Goal: Transaction & Acquisition: Purchase product/service

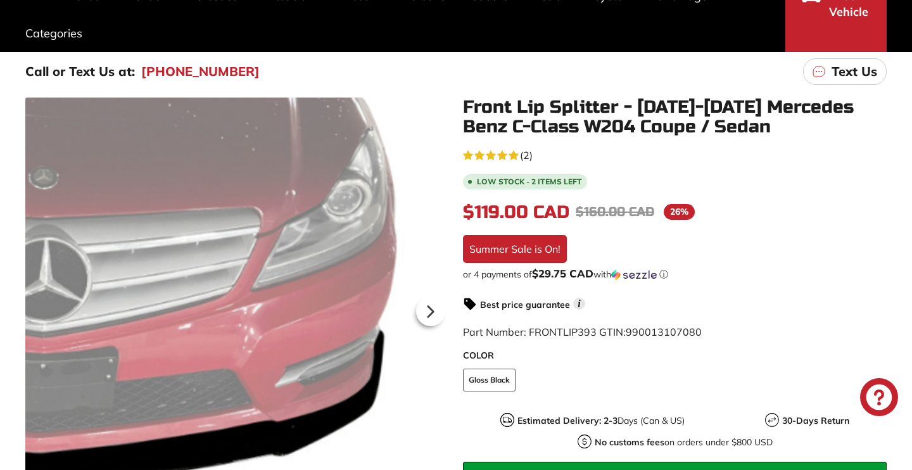
scroll to position [375, 0]
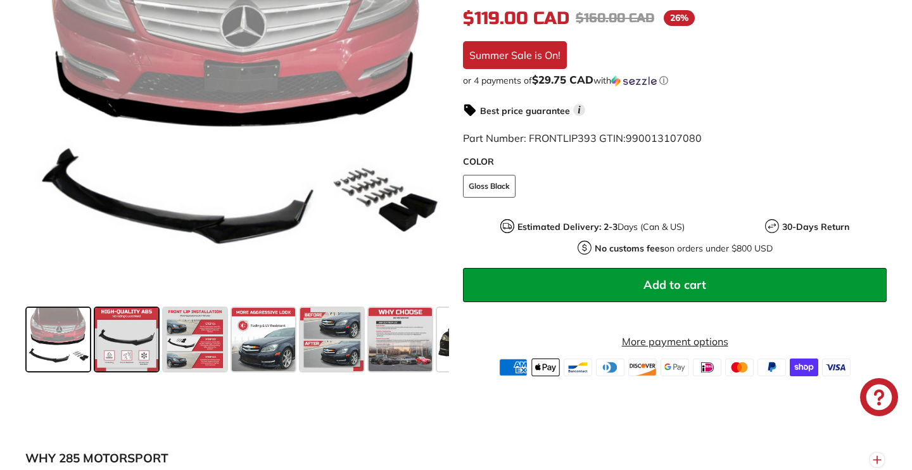
click at [130, 312] on span at bounding box center [126, 339] width 63 height 63
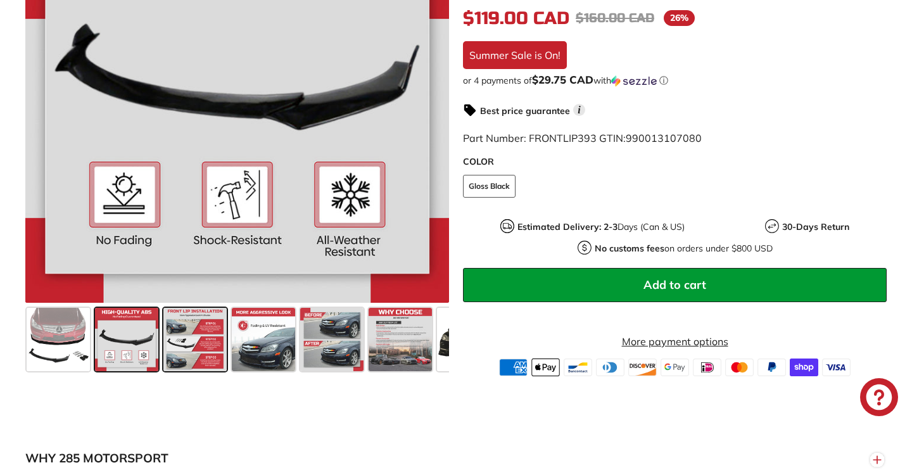
click at [186, 348] on span at bounding box center [194, 339] width 63 height 63
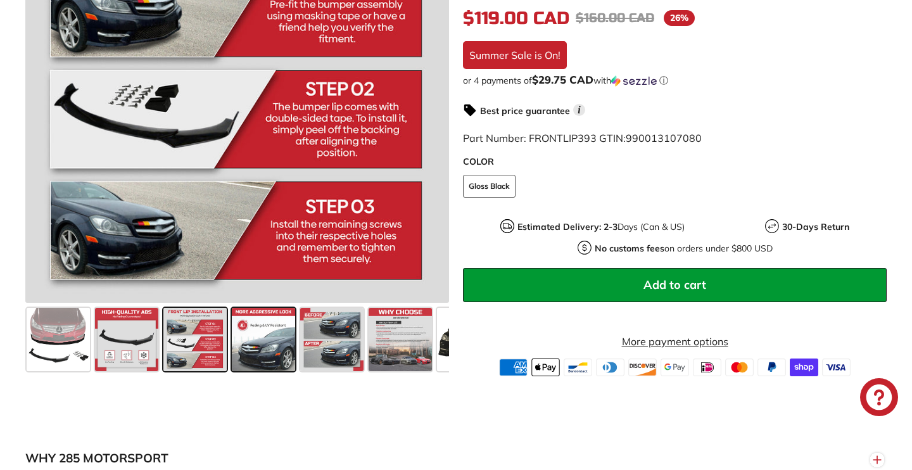
click at [260, 341] on span at bounding box center [263, 339] width 63 height 63
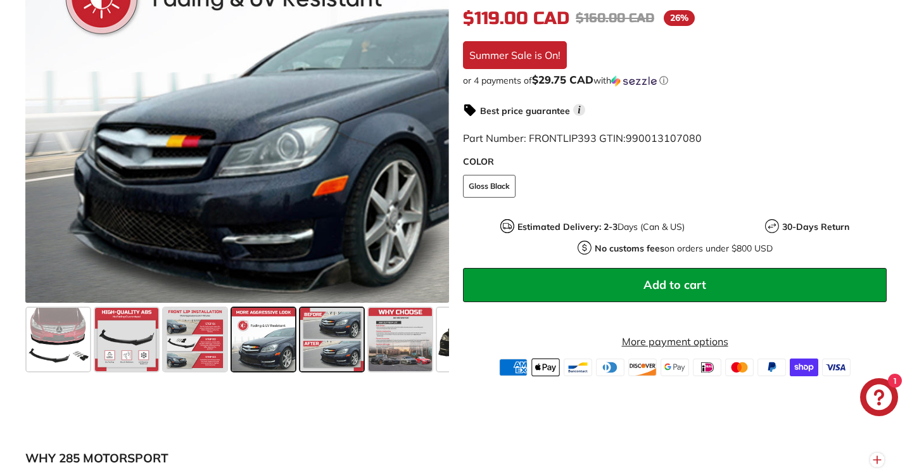
click at [337, 345] on span at bounding box center [331, 339] width 63 height 63
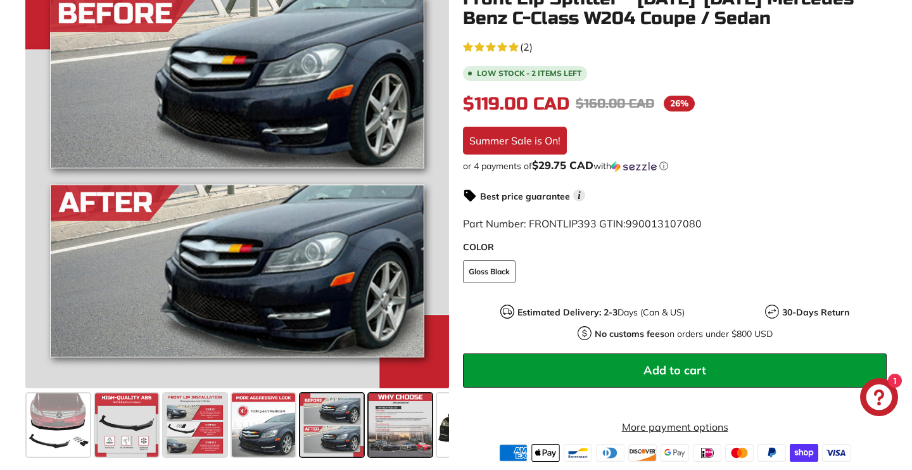
scroll to position [326, 0]
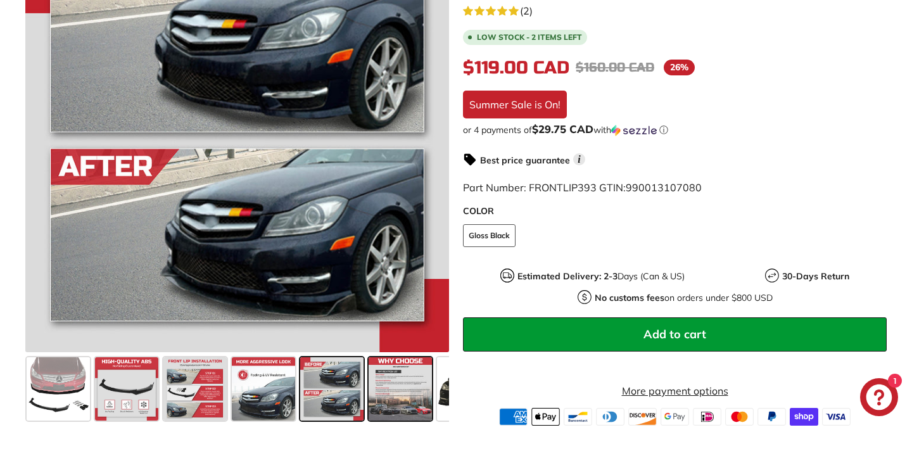
click at [395, 376] on span at bounding box center [400, 388] width 63 height 63
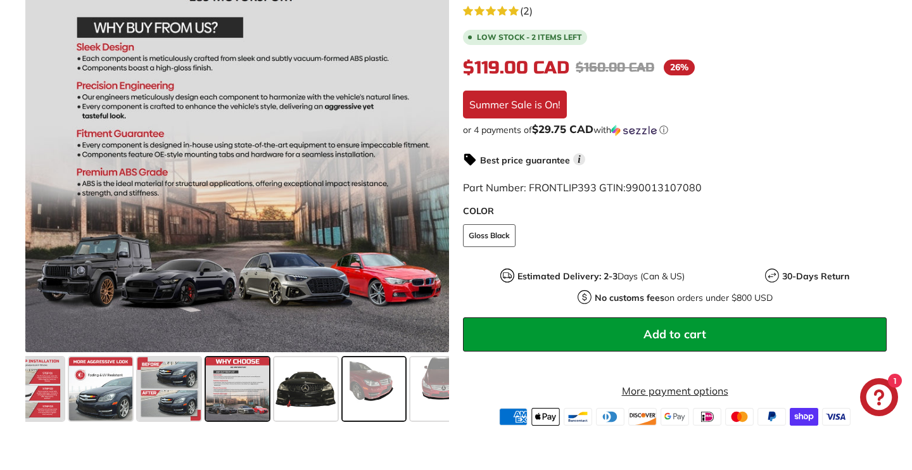
scroll to position [0, 163]
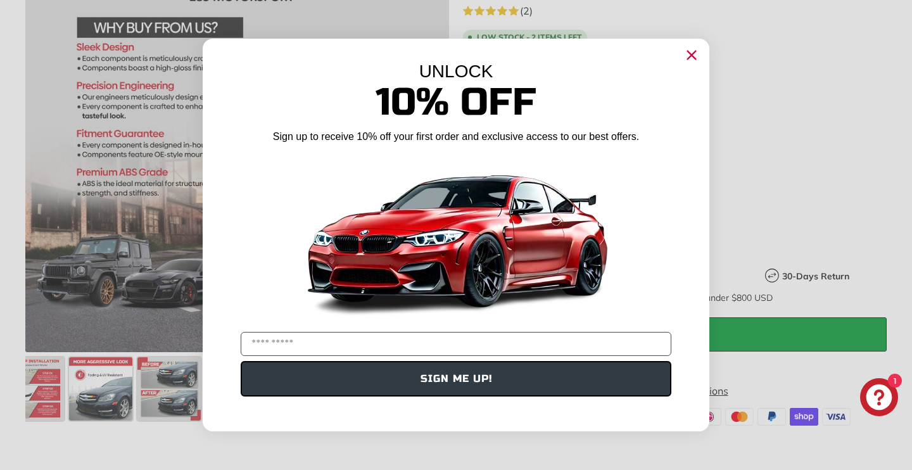
click at [687, 60] on circle "Close dialog" at bounding box center [691, 55] width 19 height 19
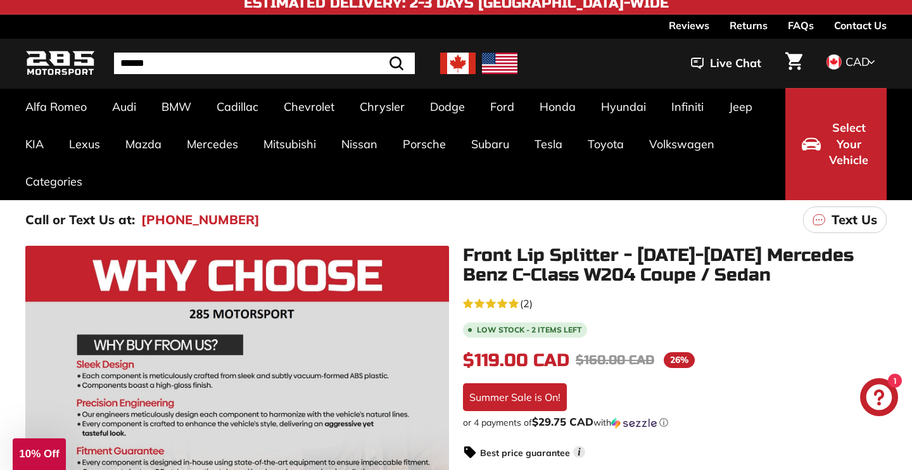
scroll to position [296, 0]
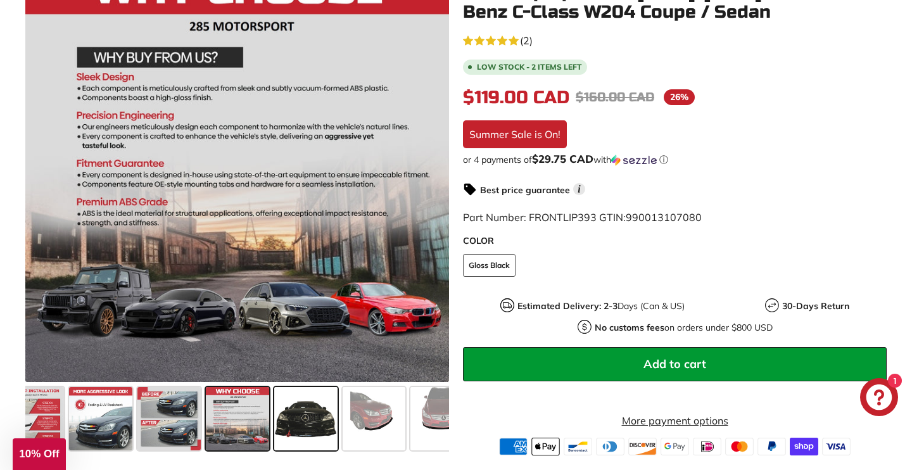
click at [319, 434] on span at bounding box center [305, 418] width 63 height 63
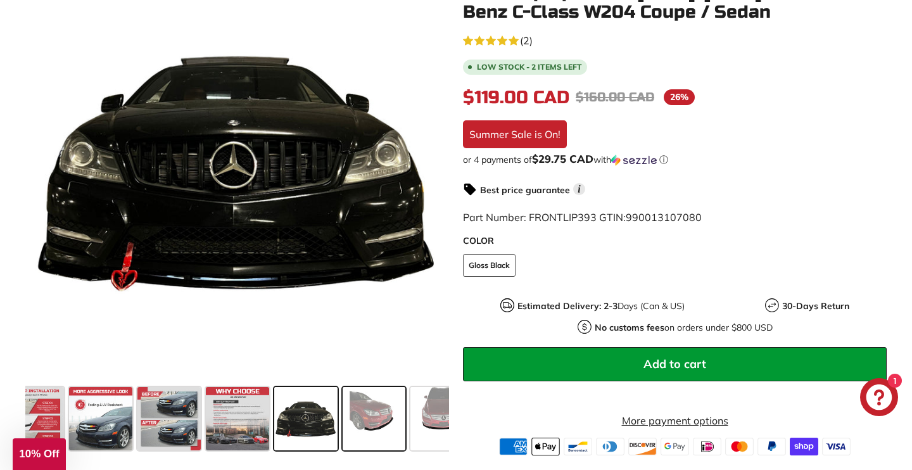
click at [375, 414] on span at bounding box center [374, 418] width 63 height 63
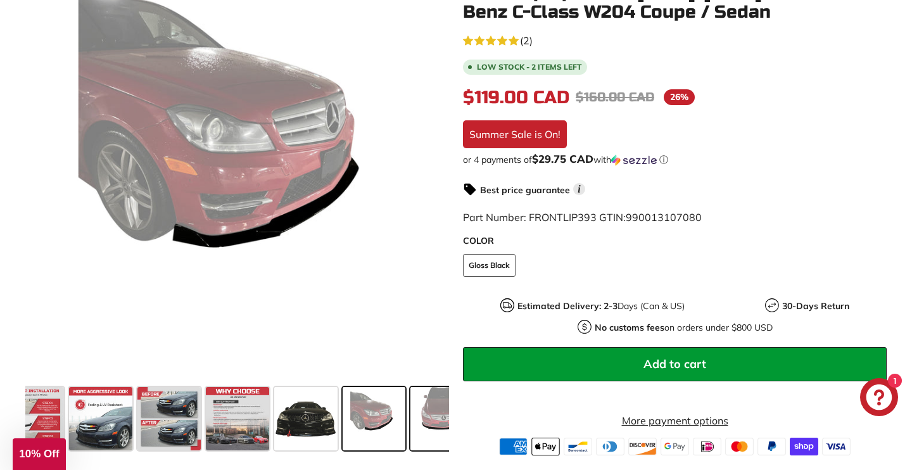
click at [430, 406] on span at bounding box center [441, 418] width 63 height 63
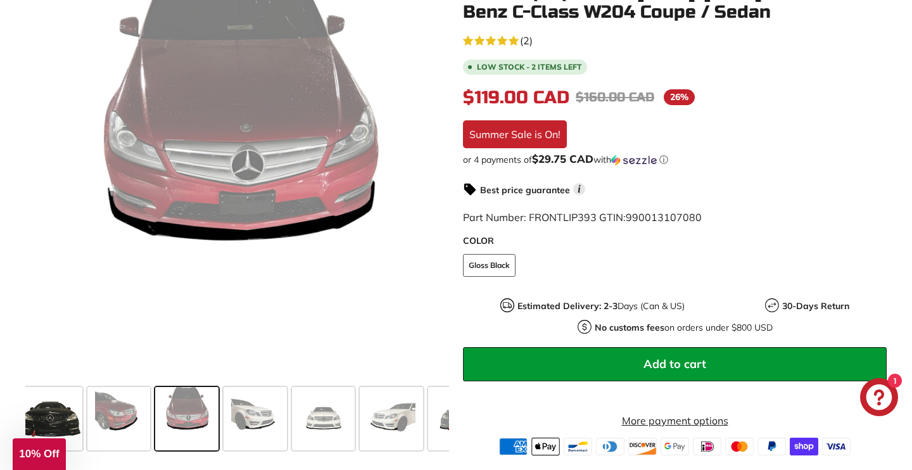
click at [430, 406] on span at bounding box center [459, 418] width 63 height 63
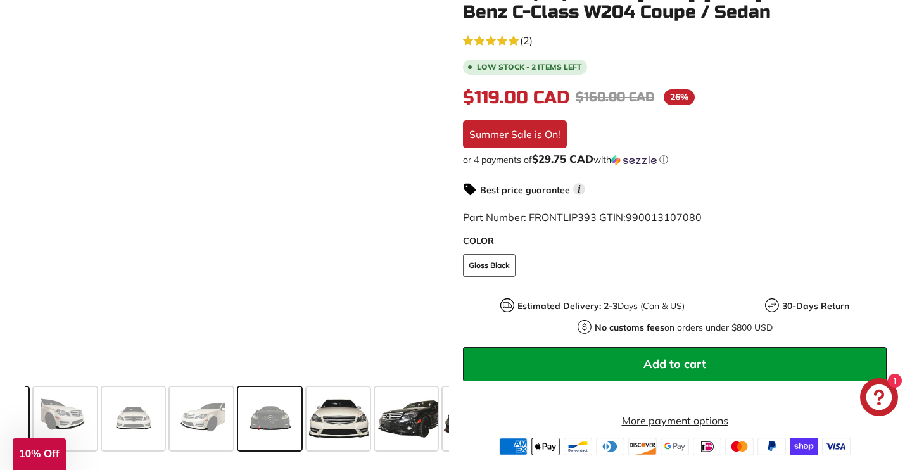
scroll to position [0, 640]
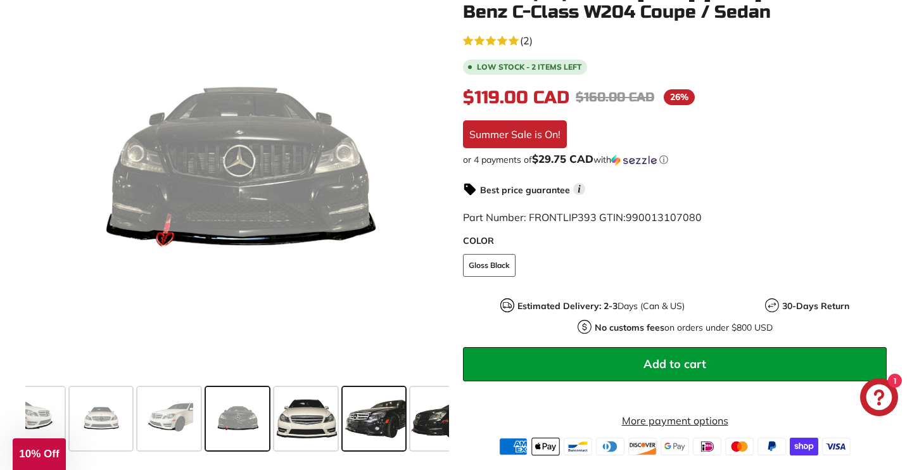
click at [401, 416] on span at bounding box center [374, 418] width 63 height 63
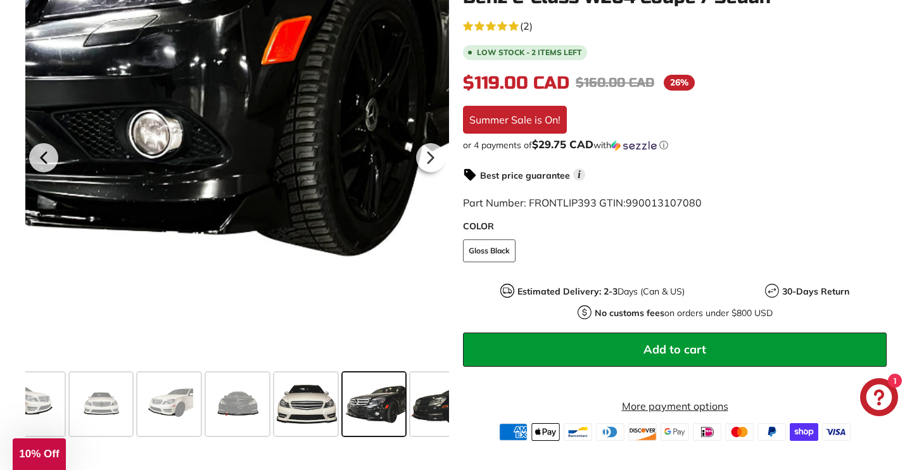
scroll to position [311, 0]
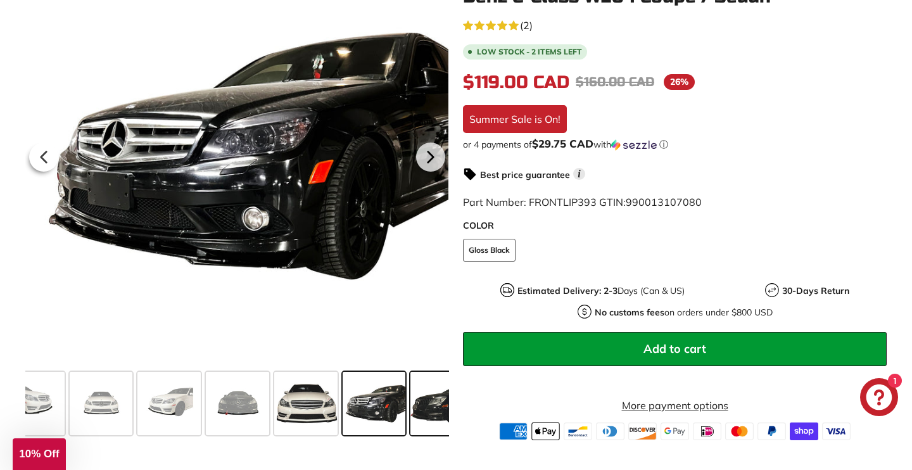
click at [420, 403] on span at bounding box center [441, 403] width 63 height 63
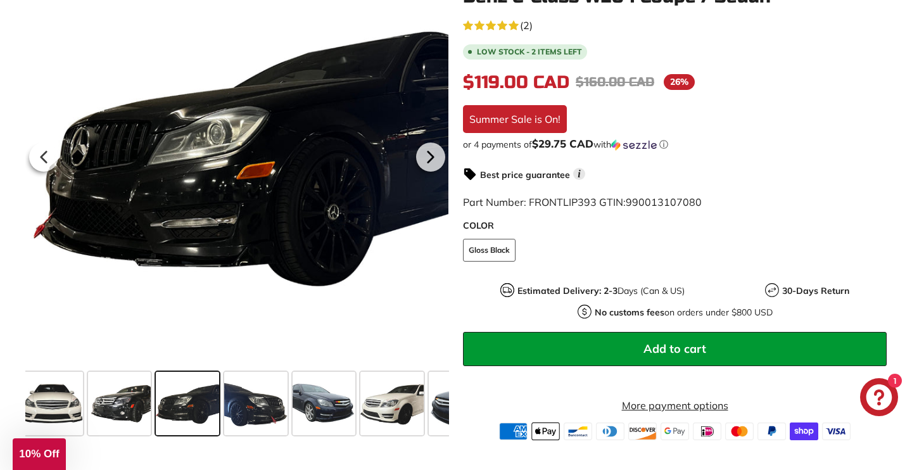
scroll to position [0, 896]
click at [420, 403] on span at bounding box center [391, 403] width 63 height 63
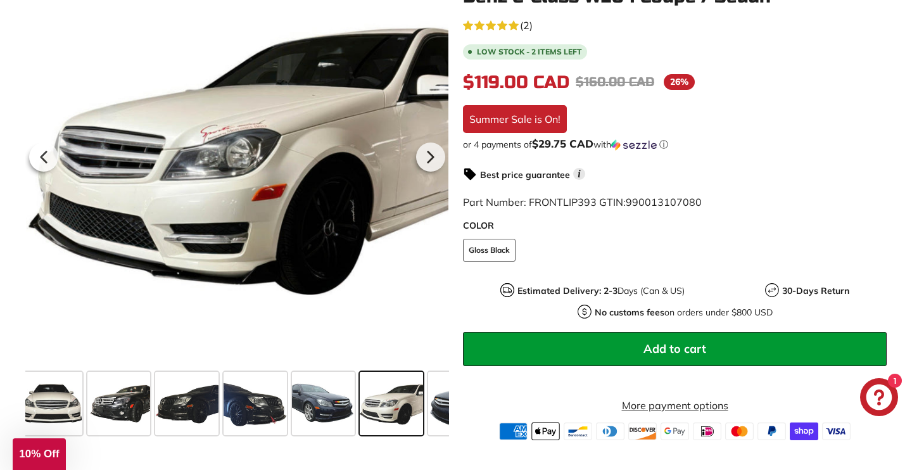
click at [450, 404] on div "Front Lip Splitter - [DATE]-[DATE] Mercedes Benz C-Class W204 Coupe / Sedan 5.0…" at bounding box center [668, 204] width 438 height 473
click at [458, 391] on div "Front Lip Splitter - [DATE]-[DATE] Mercedes Benz C-Class W204 Coupe / Sedan 5.0…" at bounding box center [668, 204] width 438 height 473
click at [446, 391] on span at bounding box center [459, 403] width 63 height 63
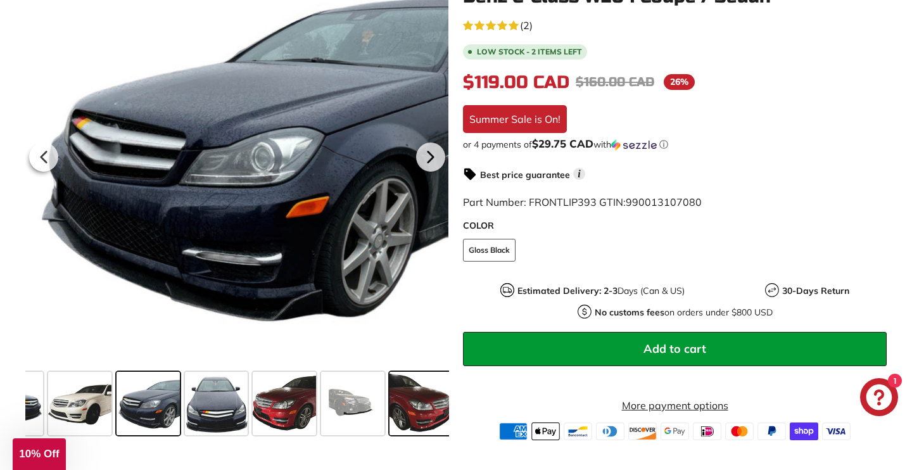
scroll to position [0, 1221]
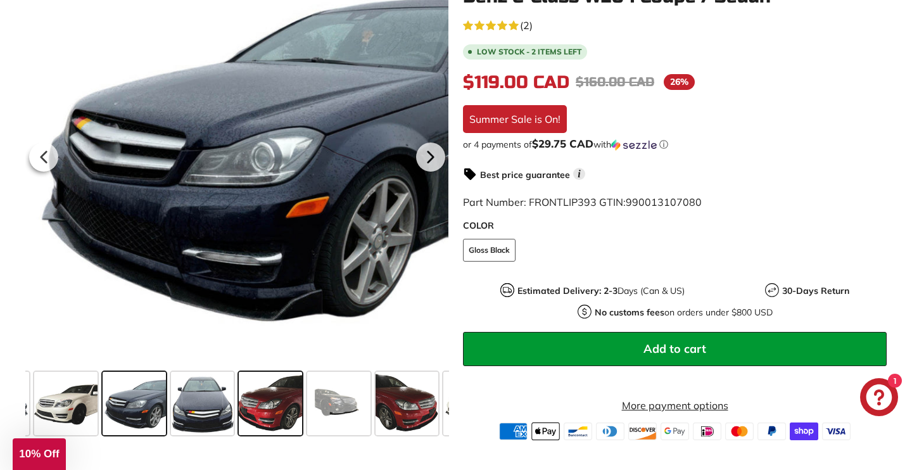
click at [258, 421] on span at bounding box center [270, 403] width 63 height 63
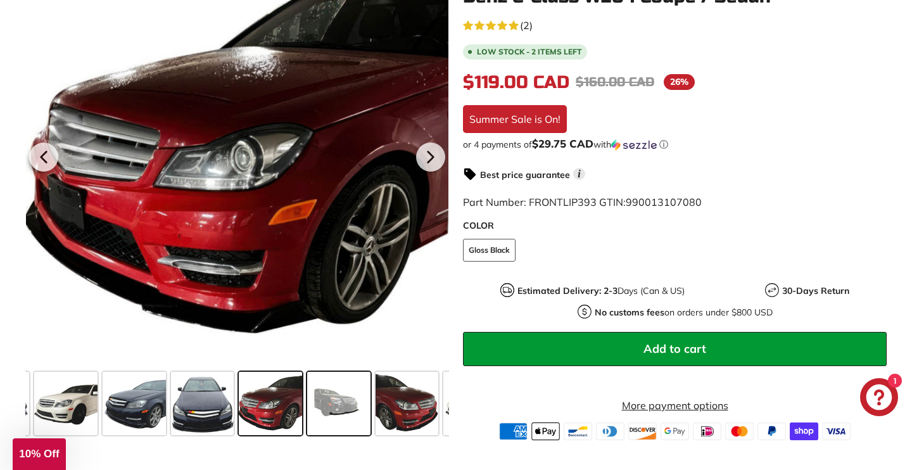
click at [353, 415] on span at bounding box center [338, 403] width 63 height 63
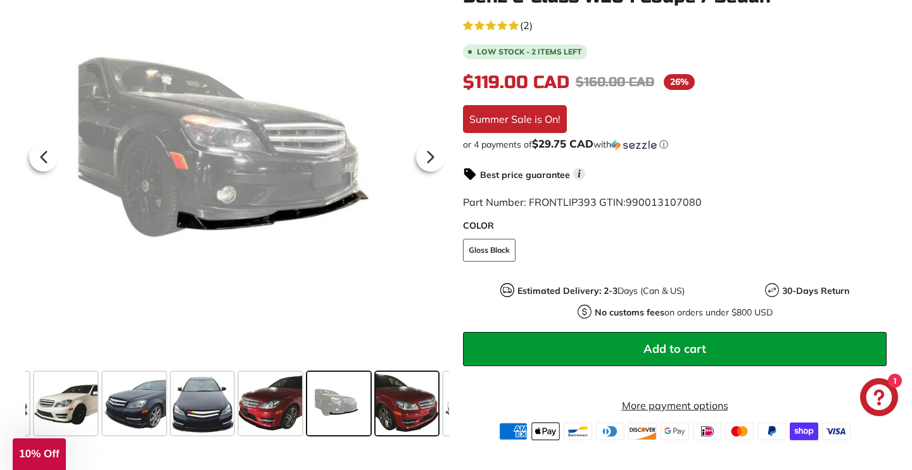
click at [384, 411] on span at bounding box center [407, 403] width 63 height 63
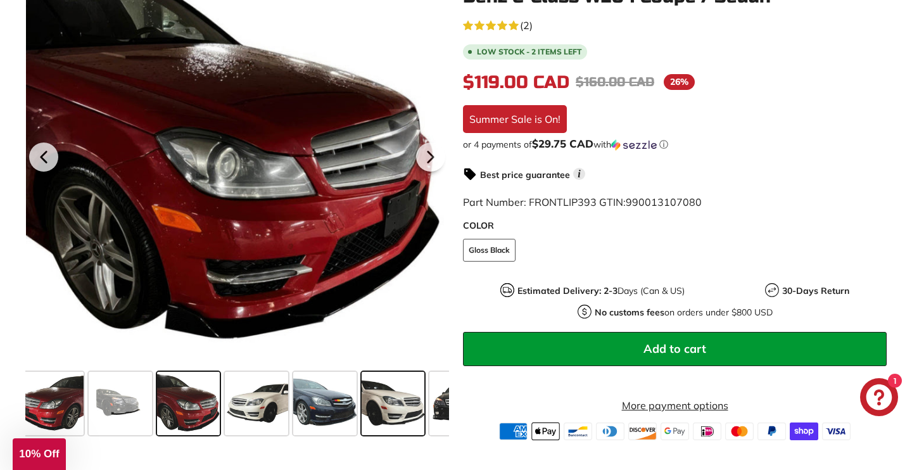
scroll to position [0, 1514]
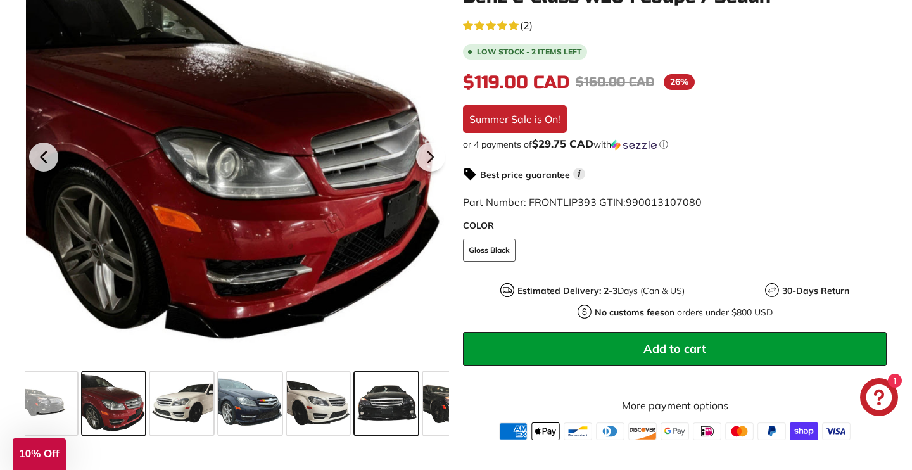
click at [398, 400] on span at bounding box center [386, 403] width 63 height 63
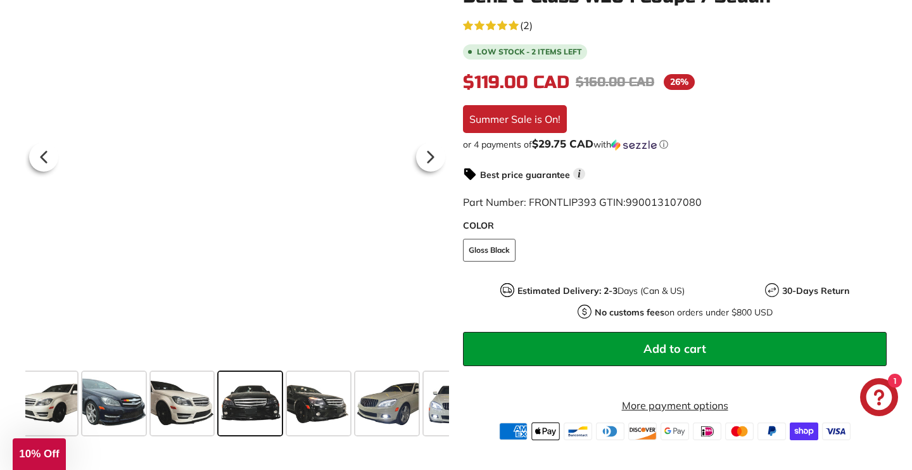
scroll to position [0, 1663]
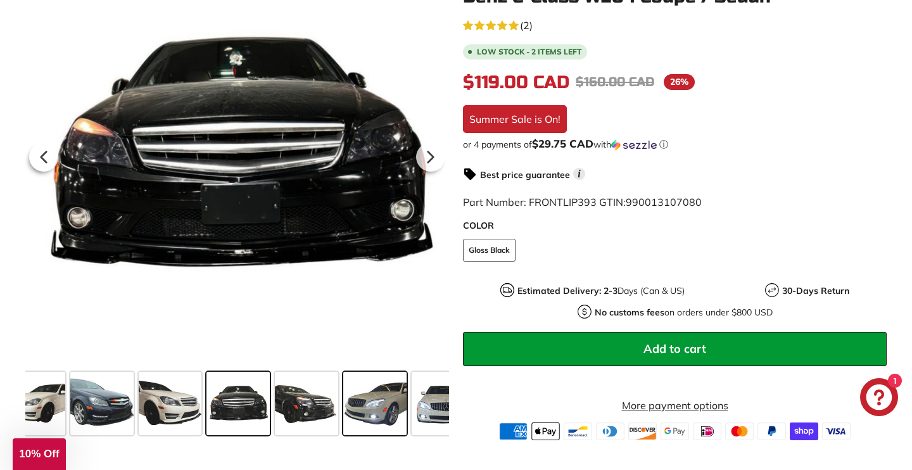
click at [379, 401] on span at bounding box center [374, 403] width 63 height 63
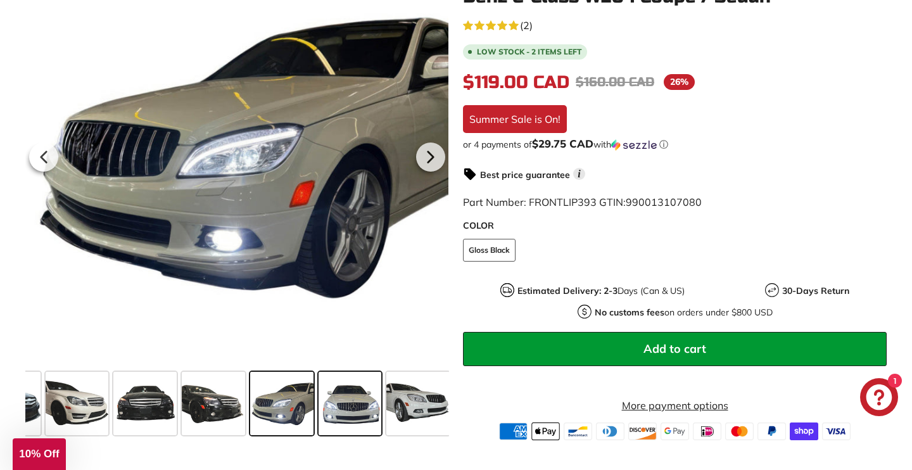
click at [414, 410] on span at bounding box center [417, 403] width 63 height 63
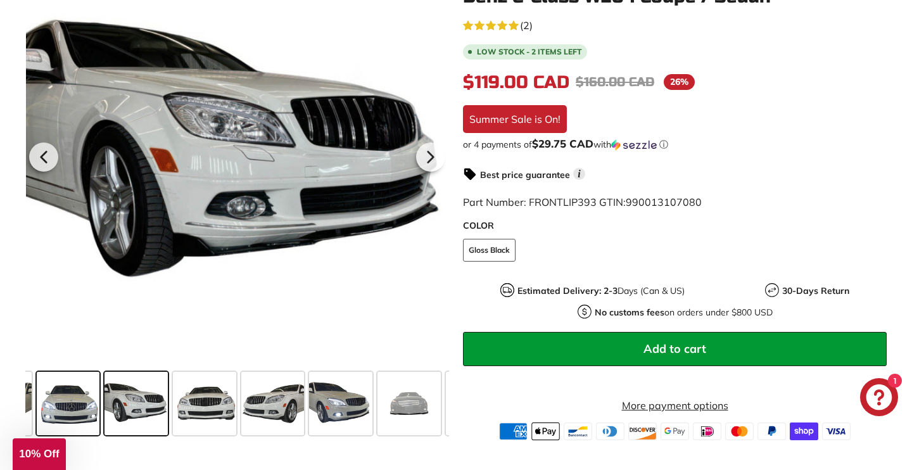
scroll to position [0, 2039]
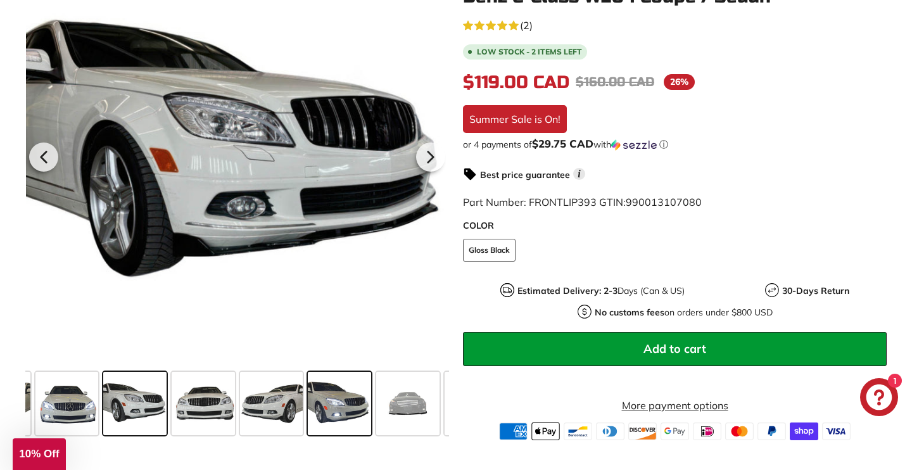
click at [358, 414] on span at bounding box center [339, 403] width 63 height 63
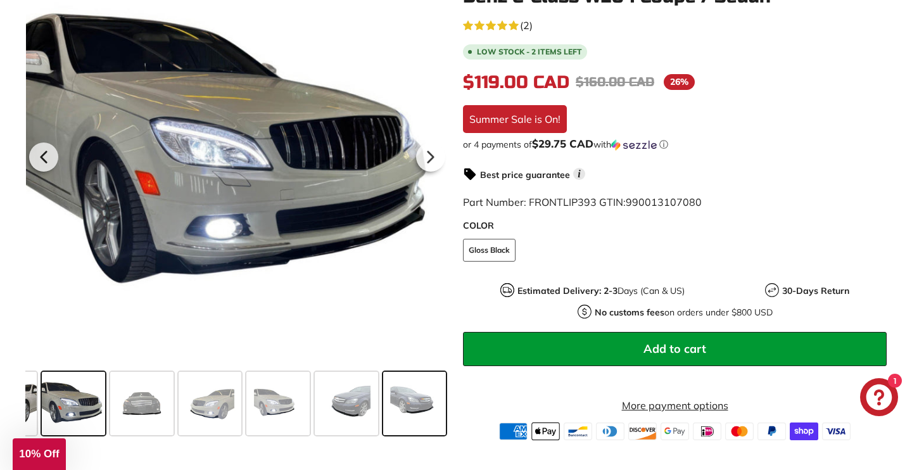
click at [400, 412] on span at bounding box center [414, 403] width 63 height 63
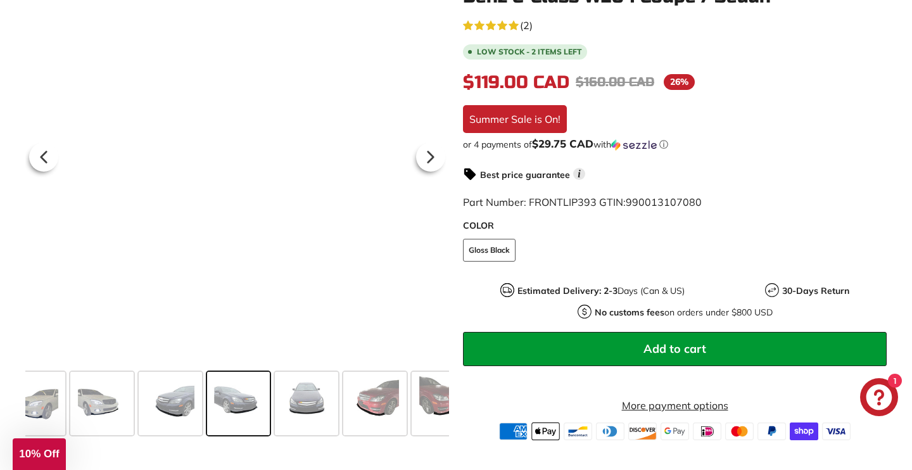
scroll to position [0, 2482]
